Goal: Transaction & Acquisition: Purchase product/service

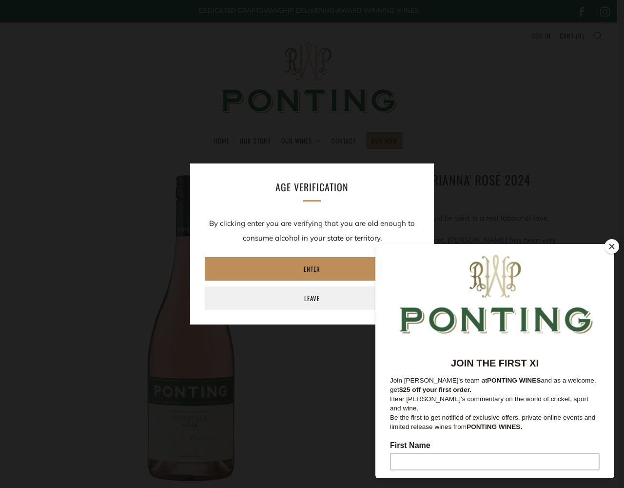
click at [312, 269] on link "Enter" at bounding box center [312, 268] width 215 height 23
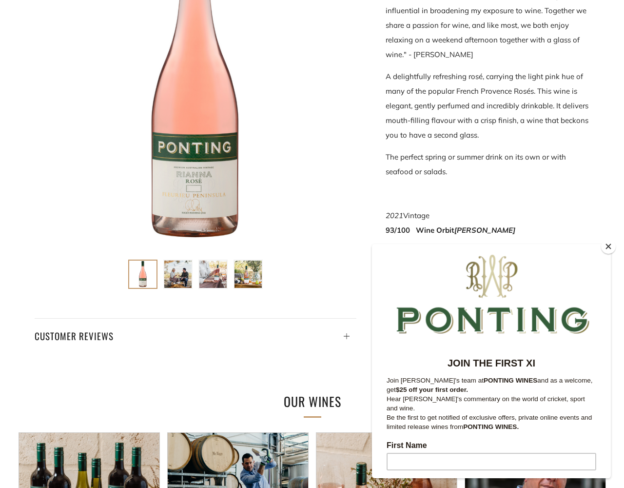
scroll to position [488, 0]
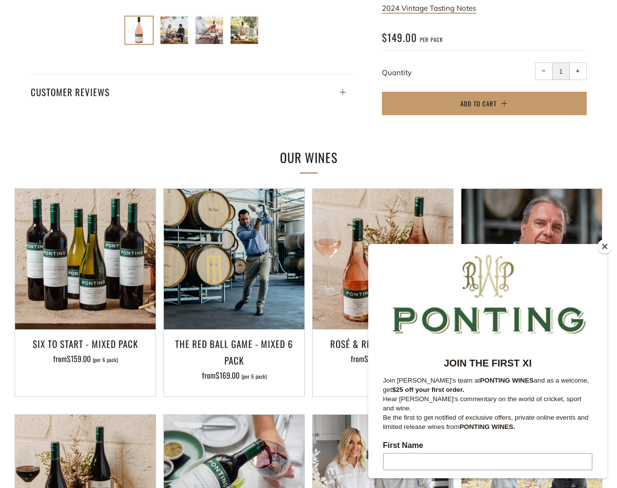
click at [560, 71] on input "1" at bounding box center [561, 71] width 18 height 18
type input "1"
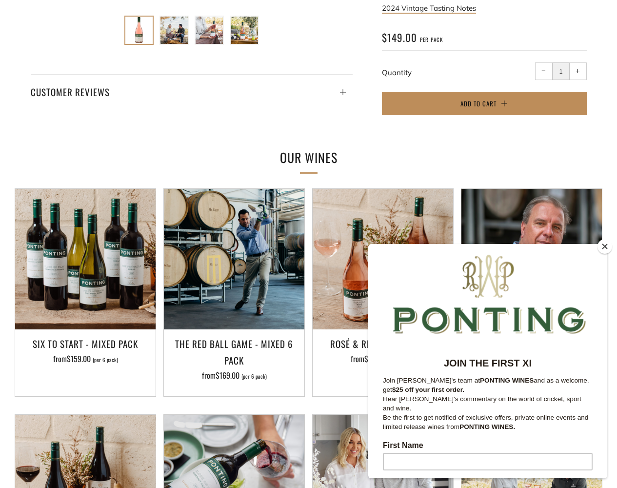
click at [484, 103] on span "Add to Cart" at bounding box center [478, 104] width 36 height 10
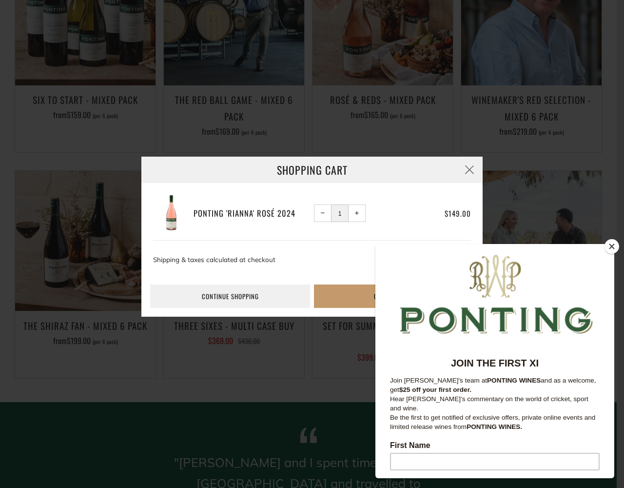
scroll to position [976, 0]
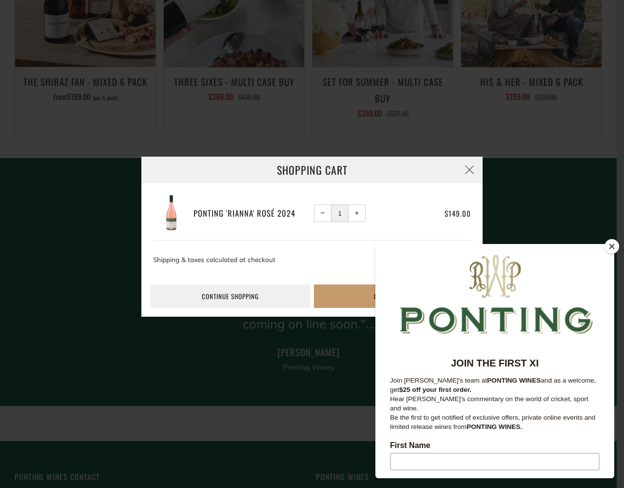
click at [252, 213] on h3 "Ponting 'Rianna' Rosé 2024" at bounding box center [252, 213] width 117 height 15
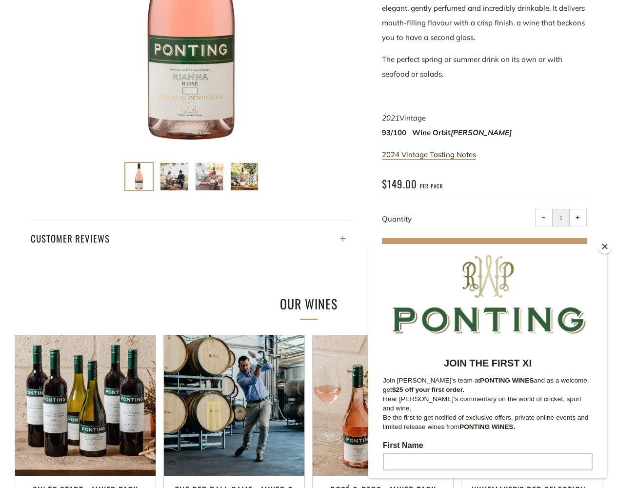
scroll to position [195, 0]
